Goal: Communication & Community: Answer question/provide support

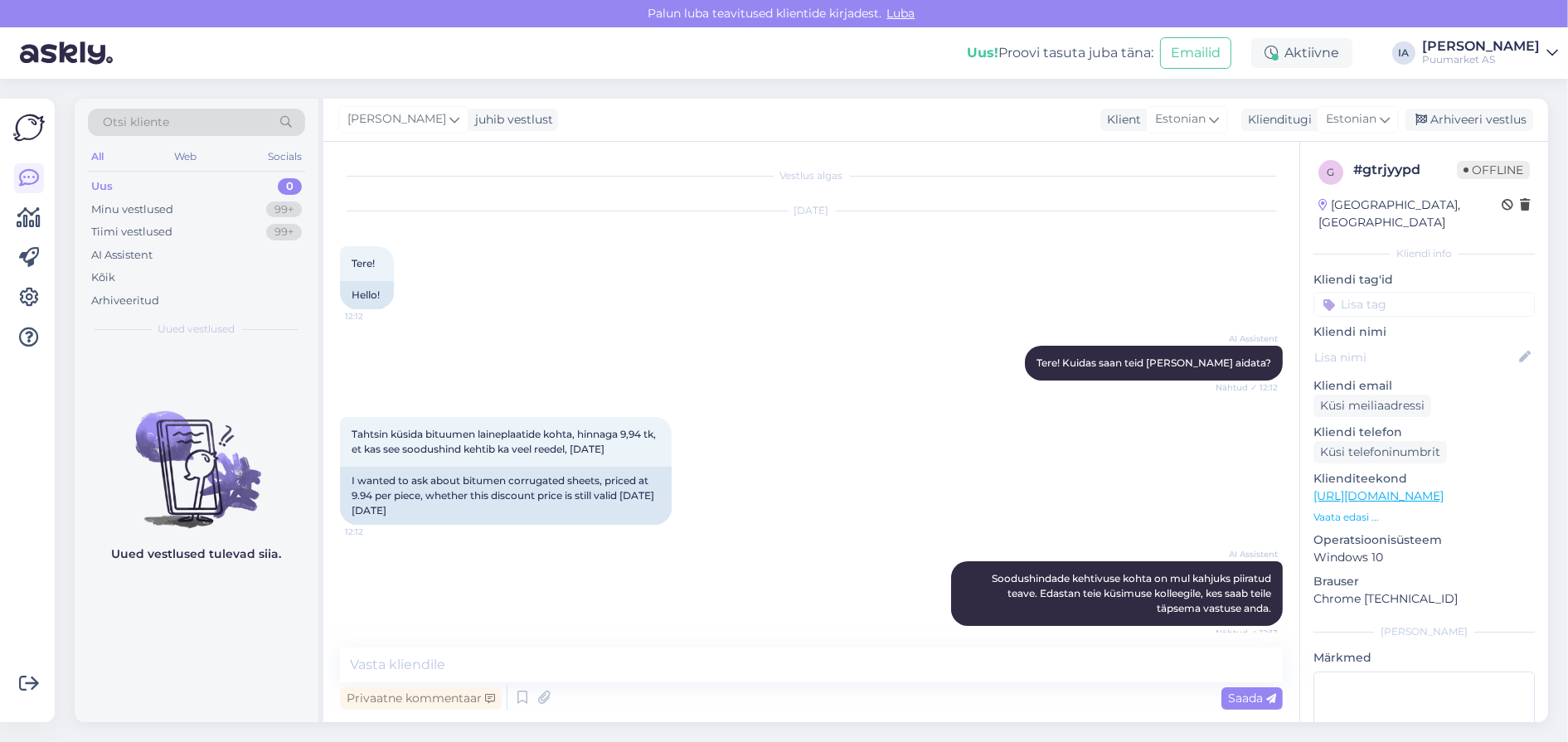
scroll to position [666, 0]
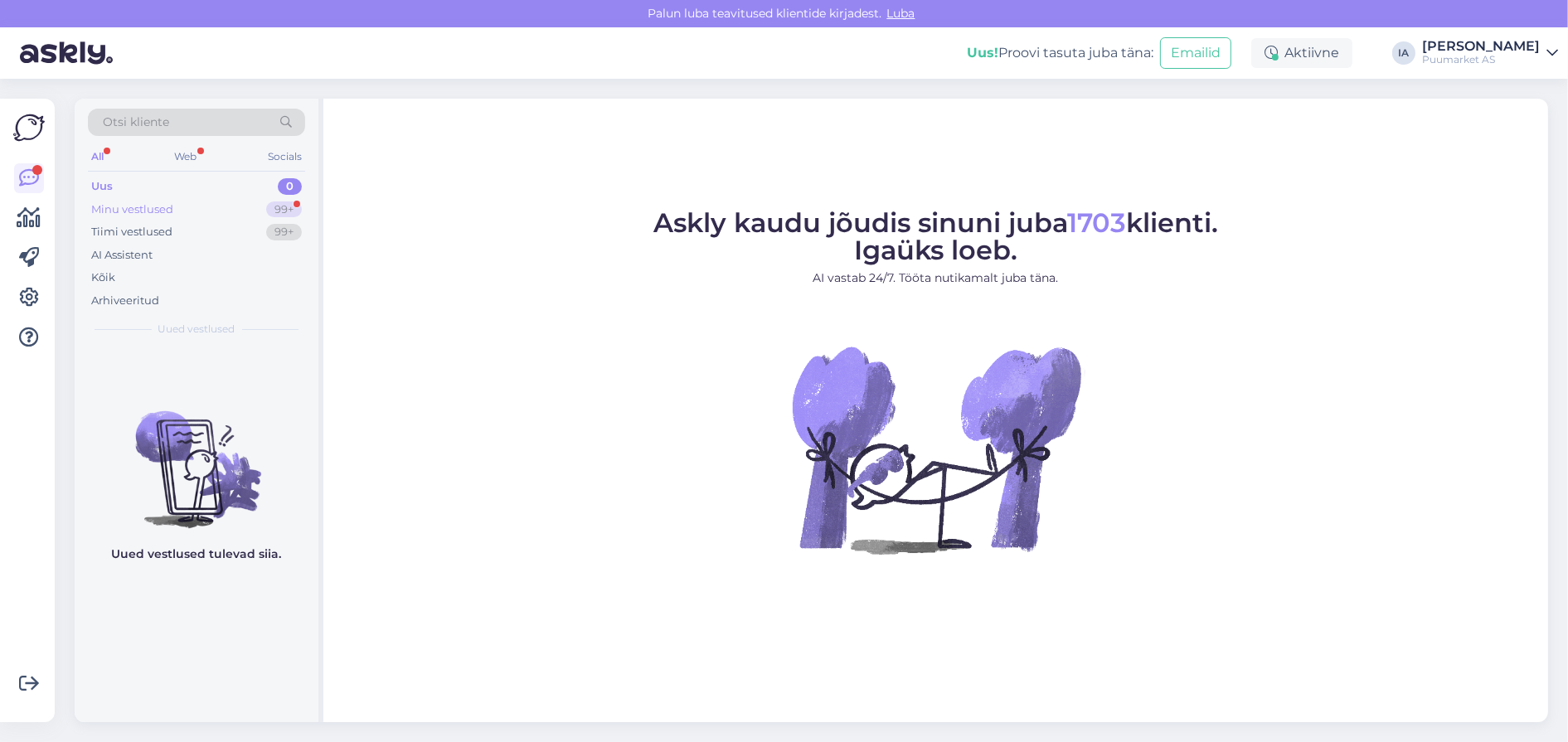
click at [120, 211] on div "Minu vestlused" at bounding box center [131, 210] width 82 height 17
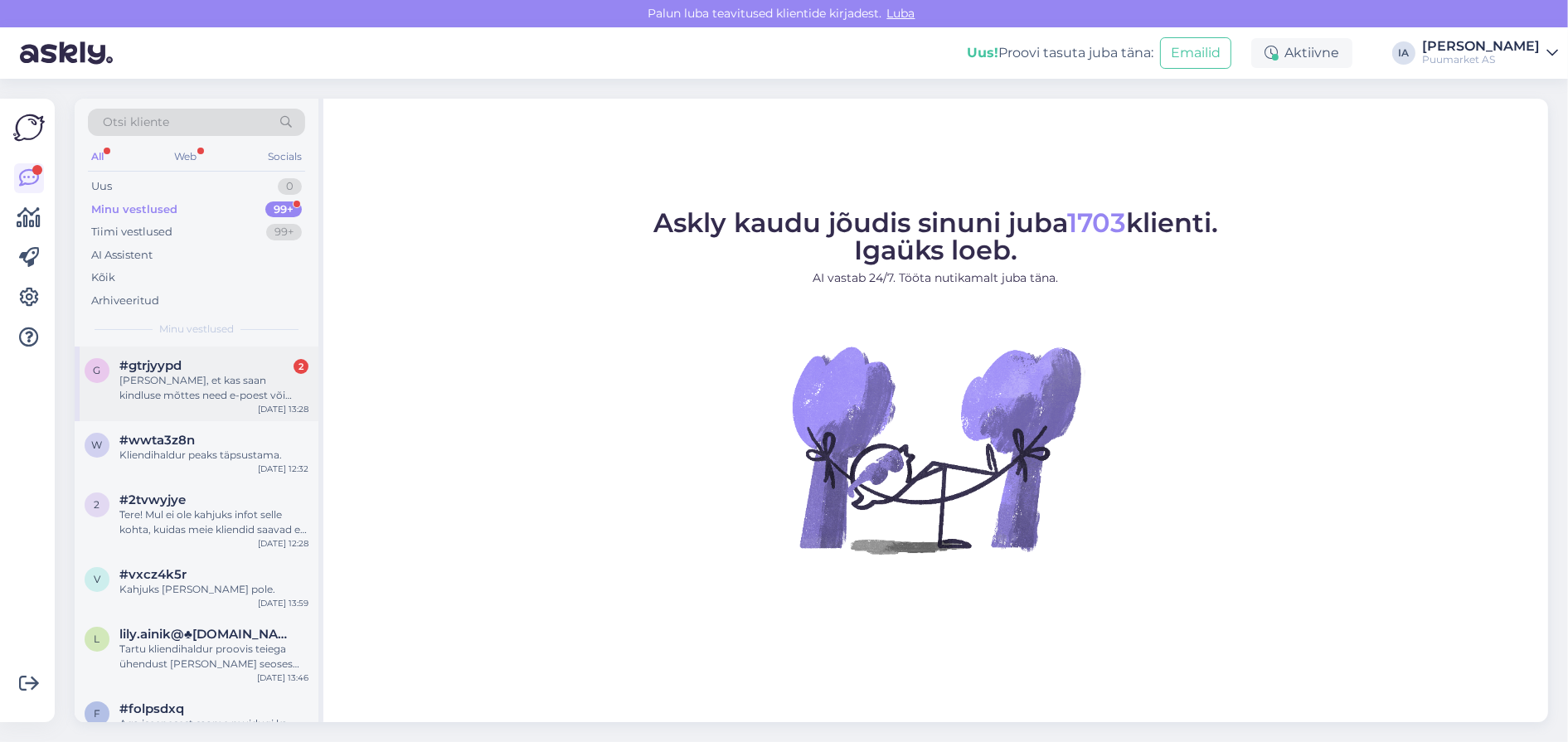
click at [201, 403] on div "[PERSON_NAME], et kas saan kindluse mõttes need e-poest või kohapeal [PERSON_NA…" at bounding box center [214, 387] width 189 height 29
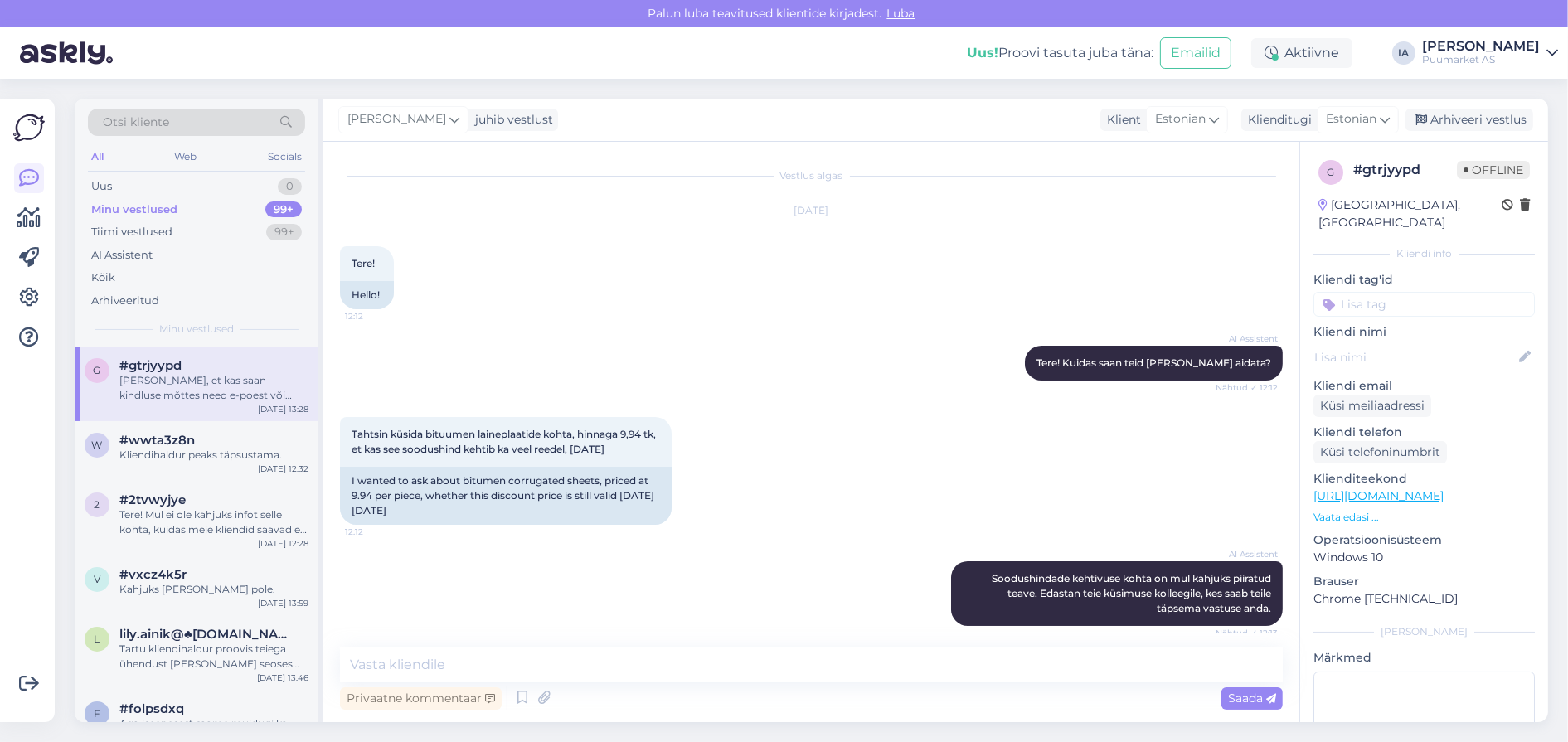
scroll to position [928, 0]
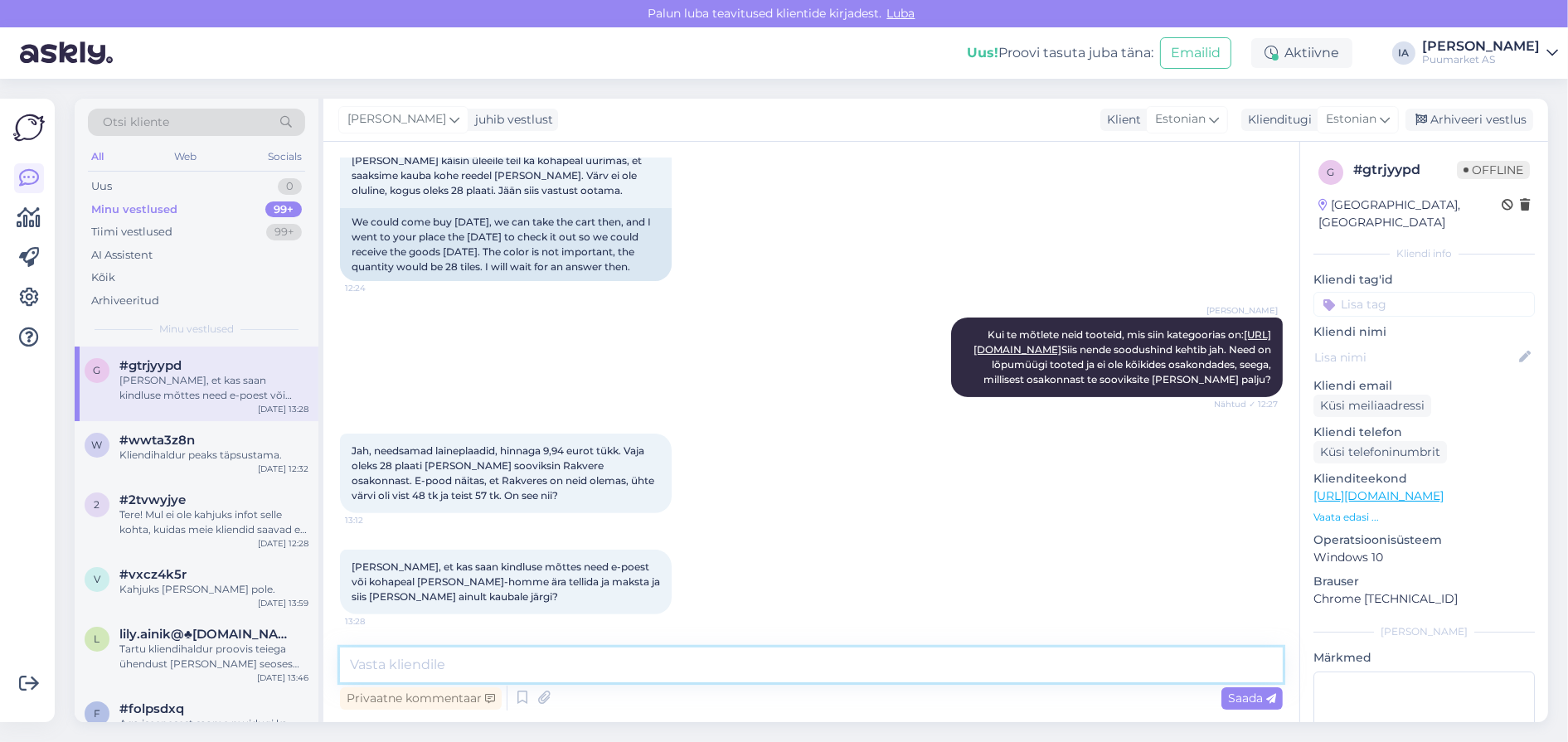
click at [559, 670] on textarea at bounding box center [811, 665] width 943 height 35
type textarea "U"
type textarea "Saab ka e-poest tellides."
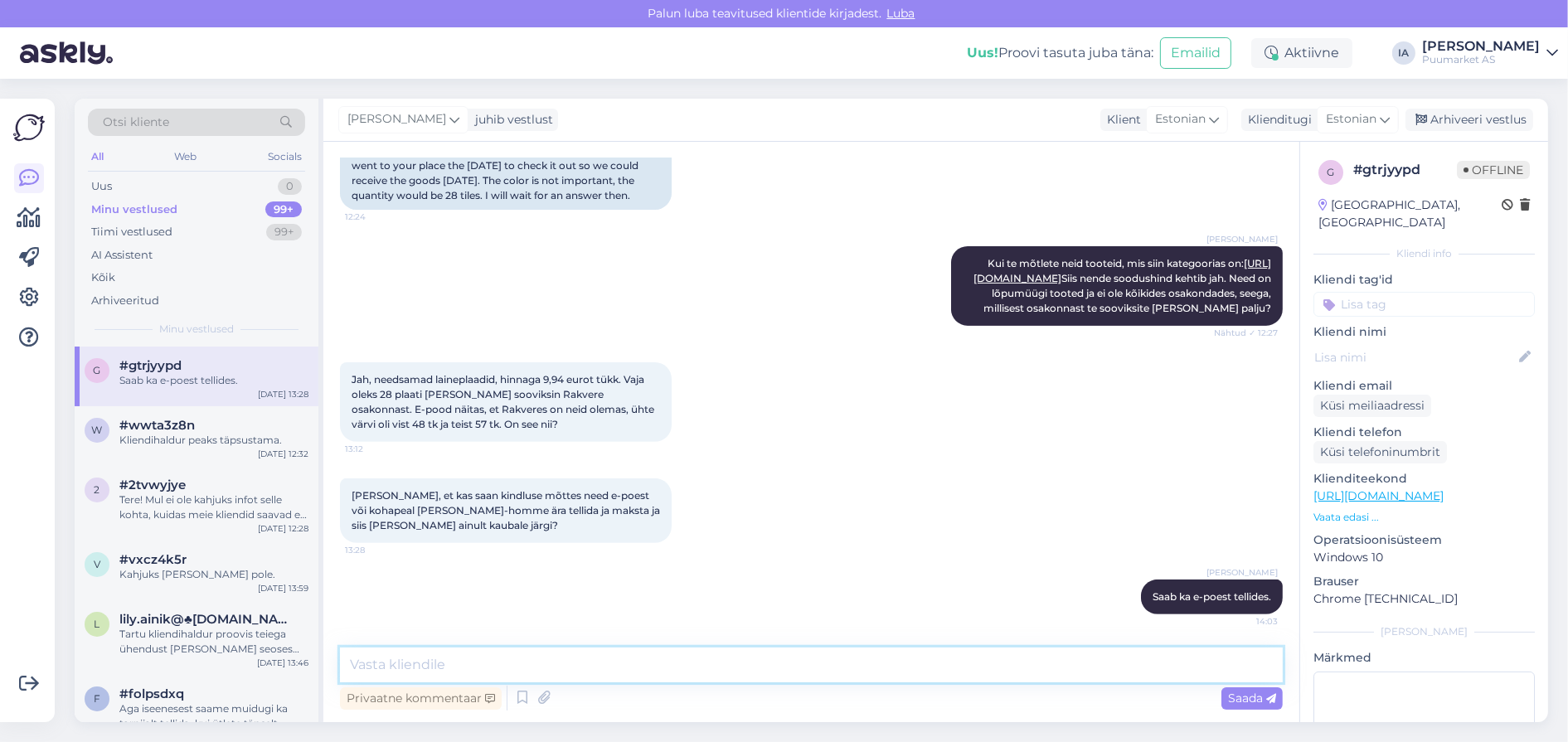
click at [580, 659] on textarea at bounding box center [811, 665] width 943 height 35
type textarea "Võite anda oma e-posti aadressi ja saadame teile pakkumise meilile. Siis on vaj…"
